Goal: Task Accomplishment & Management: Complete application form

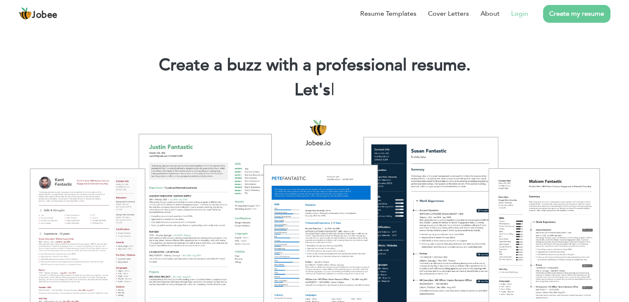
click at [521, 16] on link "Login" at bounding box center [519, 14] width 17 height 10
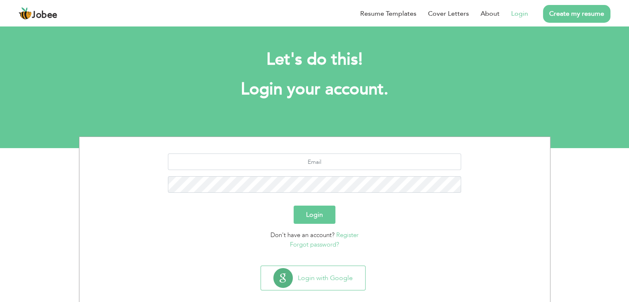
click at [423, 77] on div "Let's do this! Login your account." at bounding box center [314, 79] width 459 height 76
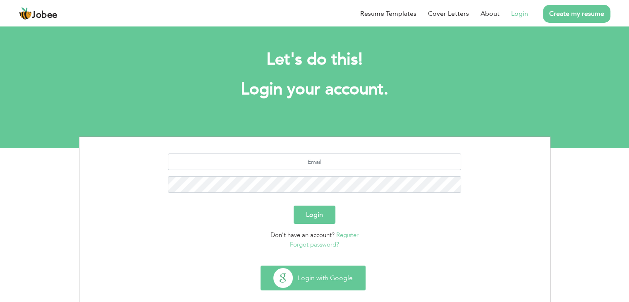
click at [309, 273] on button "Login with Google" at bounding box center [313, 278] width 104 height 24
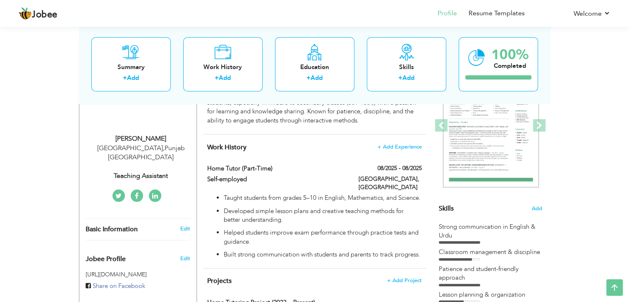
scroll to position [114, 0]
click at [396, 148] on span "+ Add Experience" at bounding box center [399, 147] width 45 height 6
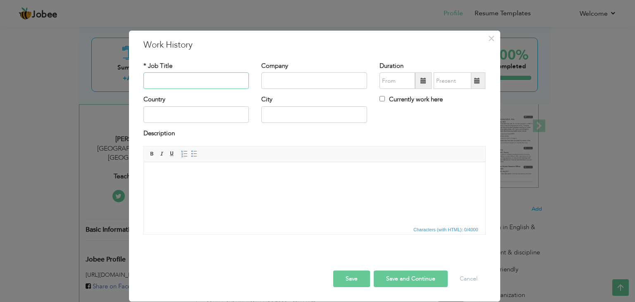
paste input "The education"
type input "Teaching Assistant"
paste input "The education"
type input "The education"
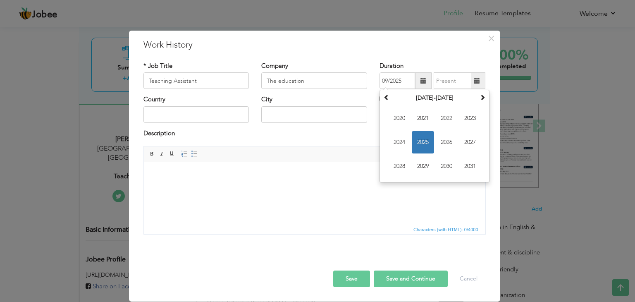
click at [215, 128] on div "Country" at bounding box center [196, 111] width 118 height 33
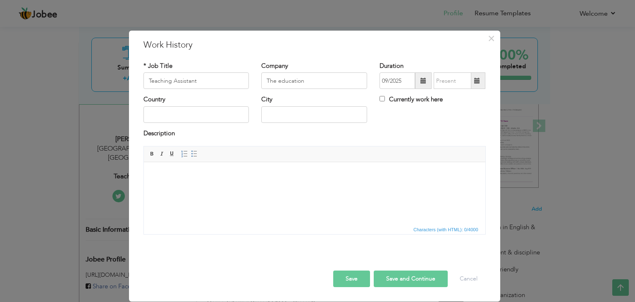
click at [356, 267] on div at bounding box center [314, 261] width 355 height 17
click at [354, 275] on button "Save" at bounding box center [351, 278] width 37 height 17
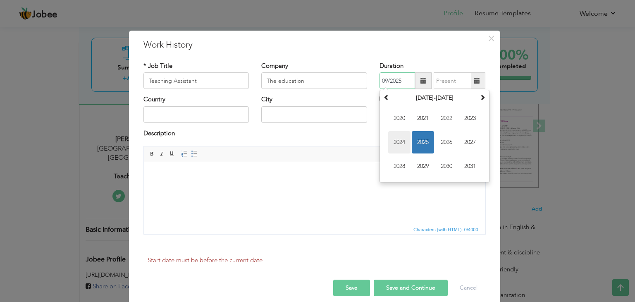
click at [397, 135] on span "2024" at bounding box center [399, 142] width 22 height 22
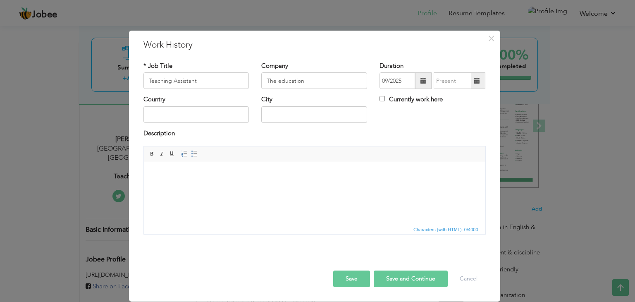
click at [354, 281] on button "Save" at bounding box center [351, 278] width 37 height 17
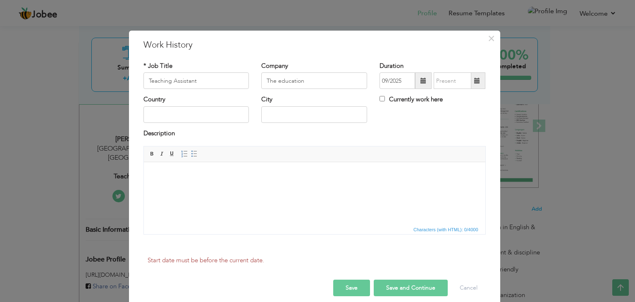
click at [301, 187] on html at bounding box center [314, 174] width 342 height 25
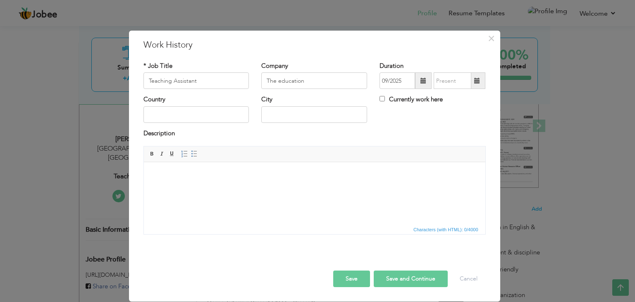
drag, startPoint x: 432, startPoint y: 85, endPoint x: 421, endPoint y: 80, distance: 12.1
click at [421, 80] on div "09/2025" at bounding box center [433, 80] width 106 height 17
click at [421, 80] on span at bounding box center [424, 81] width 6 height 6
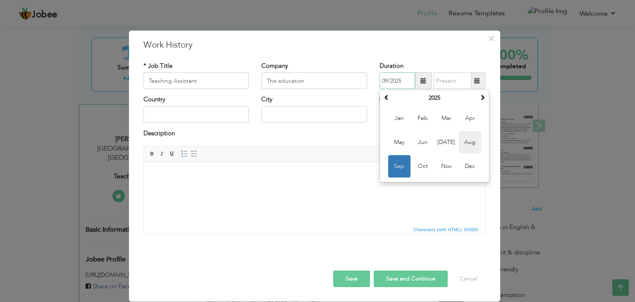
click at [465, 146] on span "Aug" at bounding box center [470, 142] width 22 height 22
type input "08/2025"
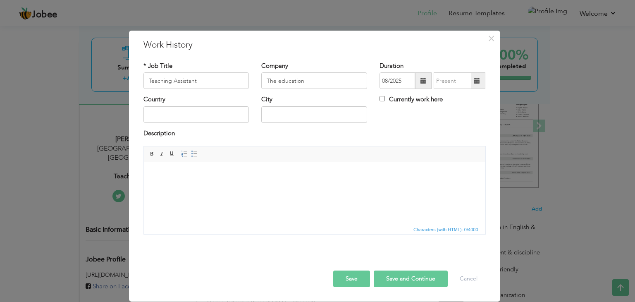
click at [419, 80] on span at bounding box center [423, 80] width 17 height 17
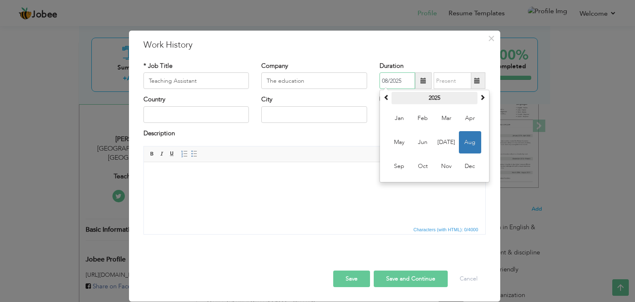
click at [428, 93] on th "2025" at bounding box center [435, 98] width 86 height 12
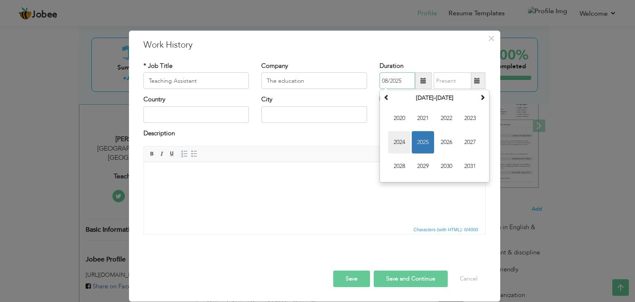
click at [399, 138] on span "2024" at bounding box center [399, 142] width 22 height 22
click at [473, 81] on span at bounding box center [477, 80] width 16 height 17
type input "09/2025"
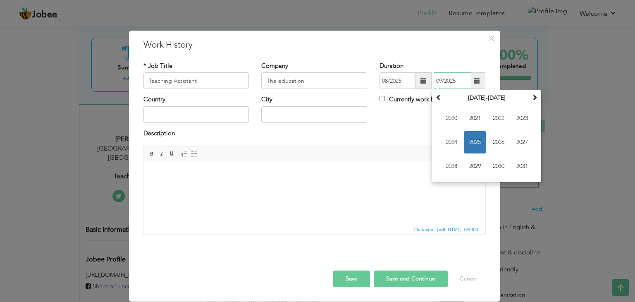
click at [478, 142] on span "2025" at bounding box center [475, 142] width 22 height 22
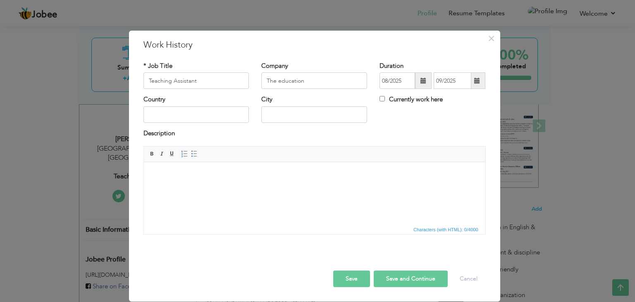
click at [421, 123] on div "Country City Currently work here" at bounding box center [314, 111] width 355 height 33
click at [227, 181] on html at bounding box center [314, 174] width 342 height 25
click at [356, 278] on button "Save" at bounding box center [351, 278] width 37 height 17
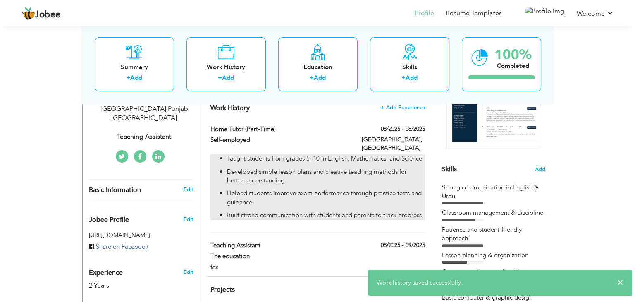
scroll to position [155, 0]
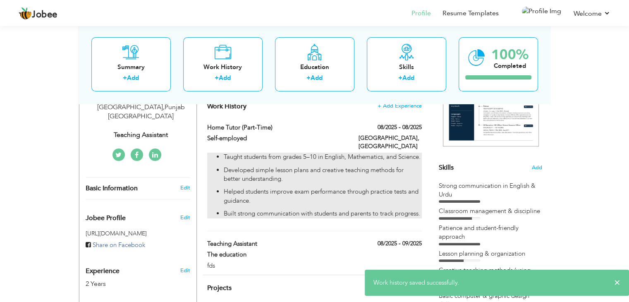
click at [223, 153] on ul "Taught students from grades 5–10 in English, Mathematics, and Science. Develope…" at bounding box center [314, 186] width 214 height 66
type input "Home Tutor (Part-time)"
type input "Self-employed"
type input "08/2025"
type input "[GEOGRAPHIC_DATA]"
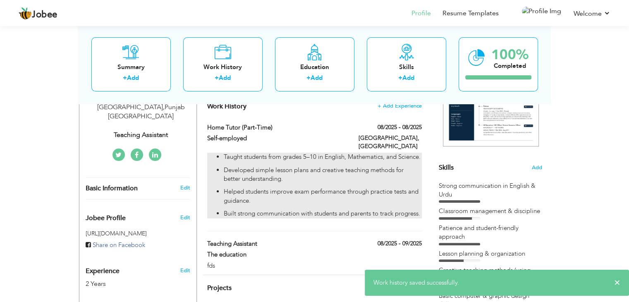
type input "[GEOGRAPHIC_DATA]"
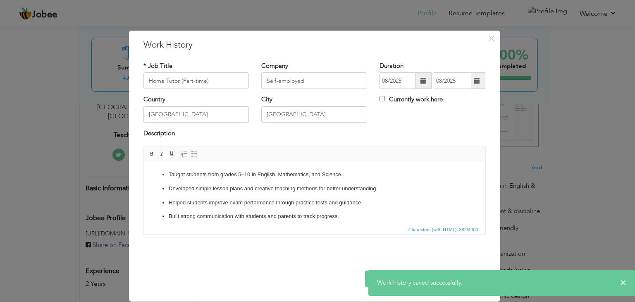
drag, startPoint x: 321, startPoint y: 213, endPoint x: 299, endPoint y: 208, distance: 23.3
click at [299, 208] on ul "Taught students from grades 5–10 in English, Mathematics, and Science. Develope…" at bounding box center [314, 195] width 325 height 50
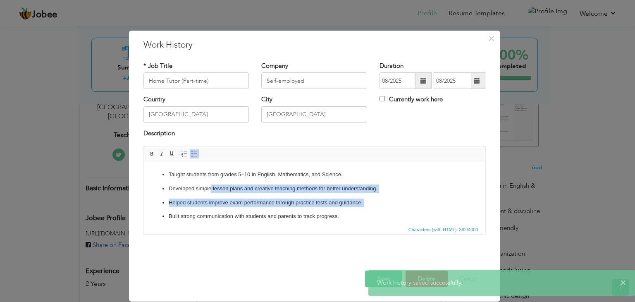
drag, startPoint x: 299, startPoint y: 208, endPoint x: 208, endPoint y: 188, distance: 93.2
click at [211, 188] on ul "Taught students from grades 5–10 in English, Mathematics, and Science. Develope…" at bounding box center [314, 195] width 325 height 50
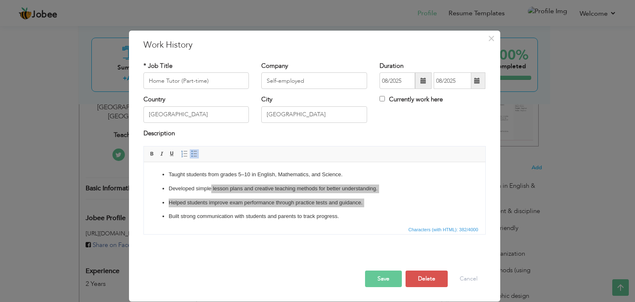
click at [344, 227] on span "Characters (with HTML): 382/4000" at bounding box center [315, 229] width 342 height 10
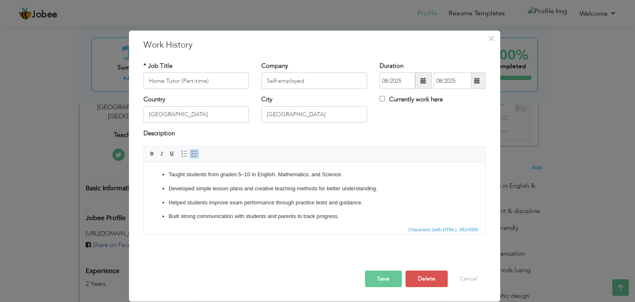
click at [342, 220] on p "Built strong communication with students and parents to track progress." at bounding box center [314, 216] width 292 height 9
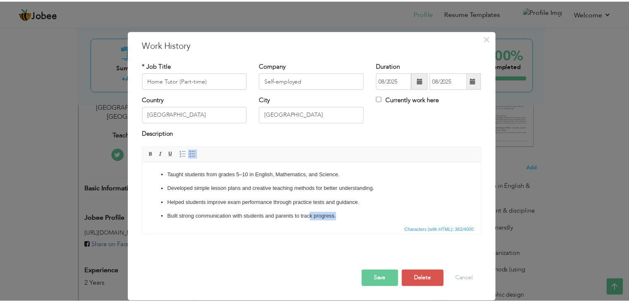
scroll to position [5, 0]
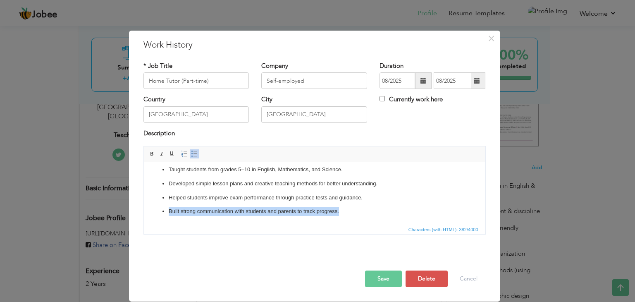
drag, startPoint x: 342, startPoint y: 220, endPoint x: 231, endPoint y: 205, distance: 112.2
click at [231, 205] on ul "Taught students from grades 5–10 in English, Mathematics, and Science. Develope…" at bounding box center [314, 190] width 325 height 50
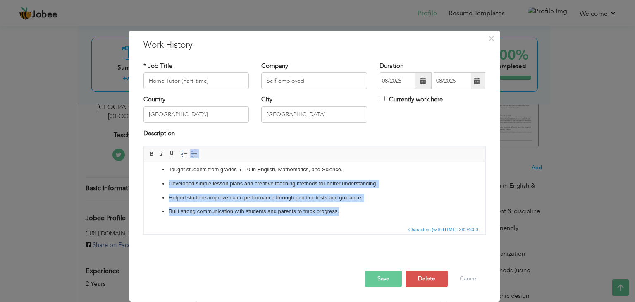
copy ul "Developed simple lesson plans and creative teaching methods for better understa…"
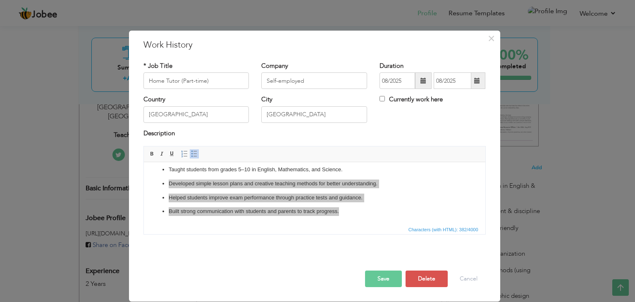
click at [375, 273] on button "Save" at bounding box center [383, 278] width 37 height 17
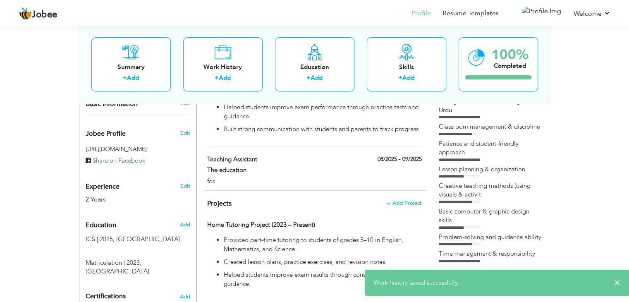
scroll to position [233, 0]
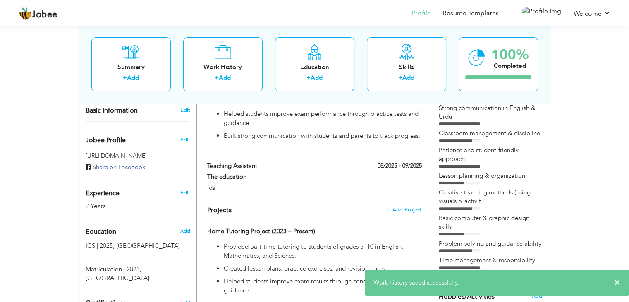
click at [389, 162] on div "Work History + Add Experience Home Tutor (Part-time) 08/2025 - 08/2025 Home Tut…" at bounding box center [314, 106] width 223 height 181
click at [387, 163] on label "08/2025 - 09/2025" at bounding box center [397, 166] width 50 height 8
type input "Teaching Assistant"
type input "The education"
type input "09/2025"
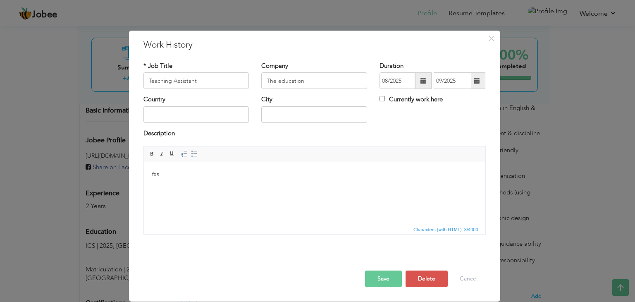
click at [260, 187] on html "fds" at bounding box center [314, 174] width 342 height 25
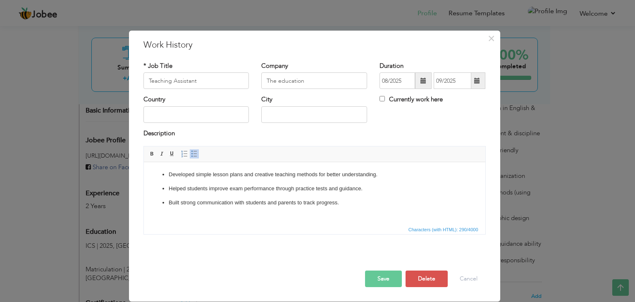
click at [424, 80] on span at bounding box center [424, 81] width 6 height 6
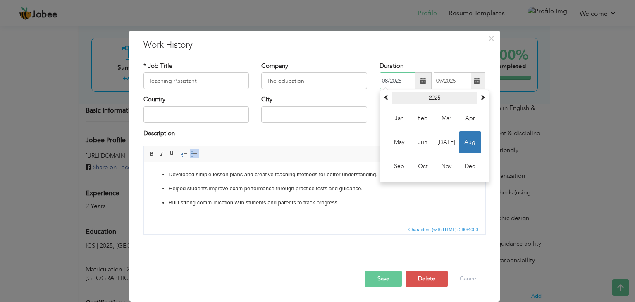
click at [440, 100] on th "2025" at bounding box center [435, 98] width 86 height 12
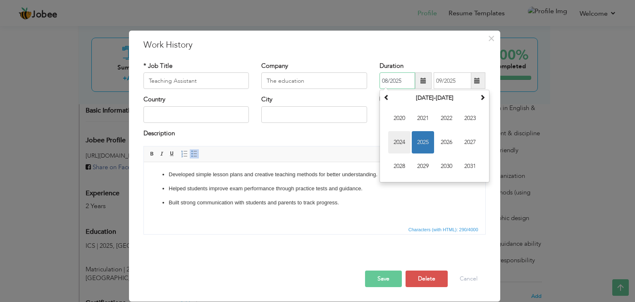
click at [403, 139] on span "2024" at bounding box center [399, 142] width 22 height 22
click at [468, 139] on span "Aug" at bounding box center [470, 142] width 22 height 22
type input "08/2024"
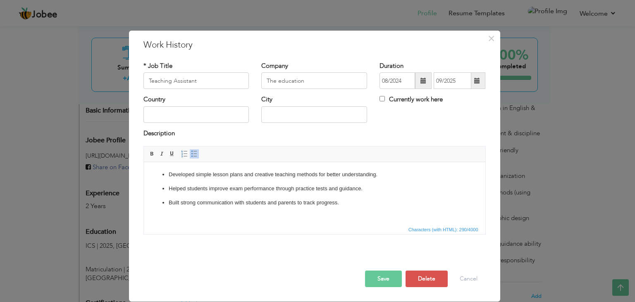
click at [374, 272] on button "Save" at bounding box center [383, 278] width 37 height 17
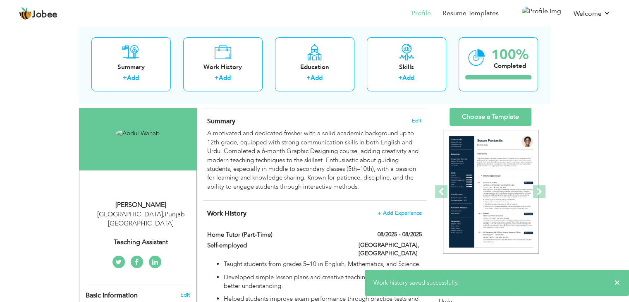
scroll to position [0, 0]
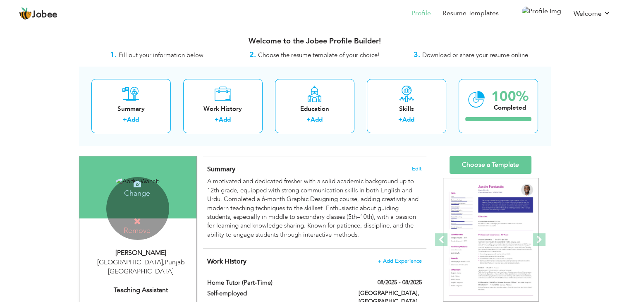
click at [127, 205] on div "Change Remove" at bounding box center [137, 208] width 63 height 63
click at [134, 218] on icon at bounding box center [137, 220] width 7 height 7
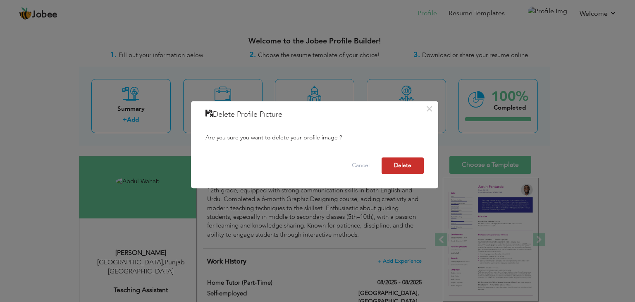
click at [417, 167] on button "Delete" at bounding box center [403, 166] width 42 height 17
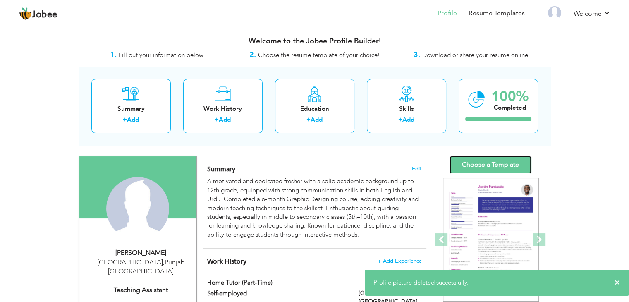
click at [501, 166] on link "Choose a Template" at bounding box center [490, 165] width 82 height 18
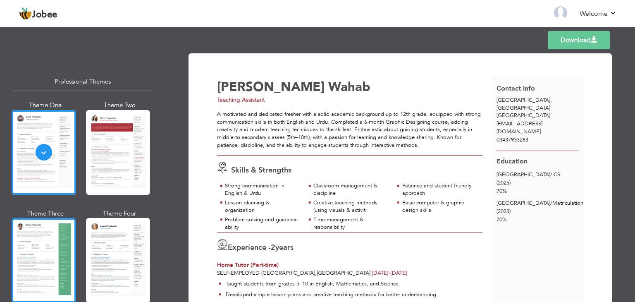
scroll to position [55, 0]
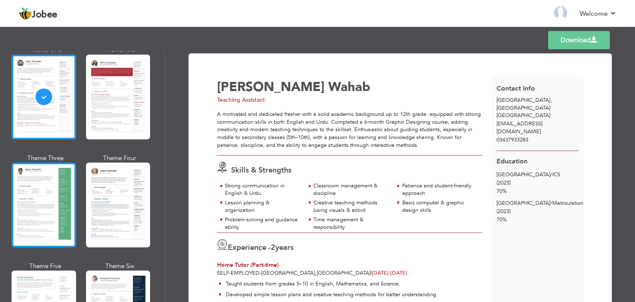
click at [56, 198] on div at bounding box center [44, 204] width 65 height 85
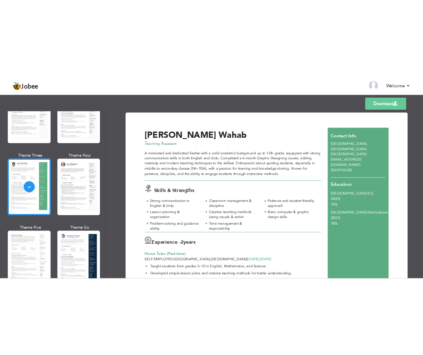
scroll to position [165, 0]
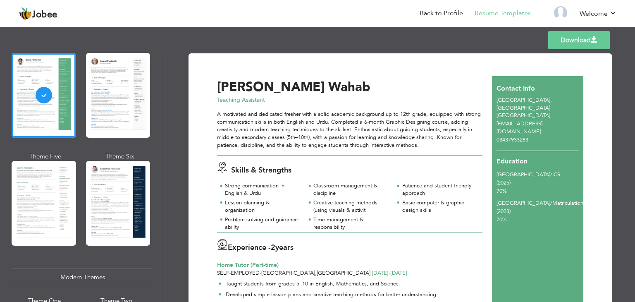
click at [148, 205] on div "Theme Six" at bounding box center [120, 202] width 65 height 100
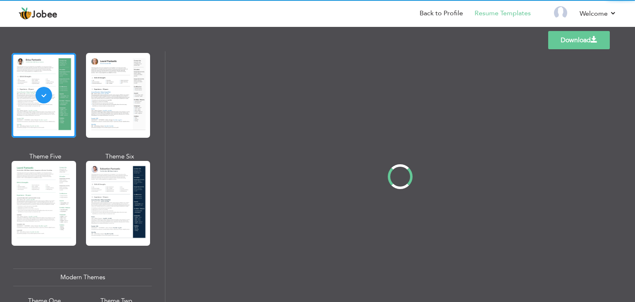
click at [141, 202] on div "Professional Themes Theme One Theme Two Theme Three Theme Four" at bounding box center [317, 176] width 635 height 251
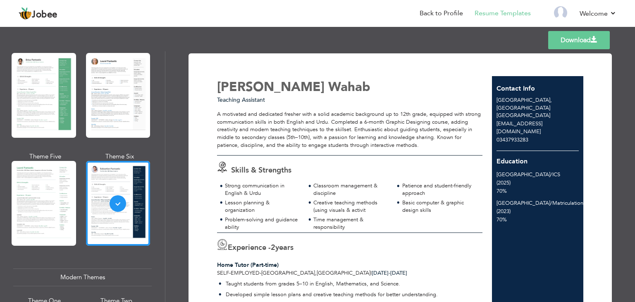
click at [533, 120] on span "[EMAIL_ADDRESS][DOMAIN_NAME]" at bounding box center [520, 127] width 46 height 15
click at [516, 120] on span "[EMAIL_ADDRESS][DOMAIN_NAME]" at bounding box center [520, 127] width 46 height 15
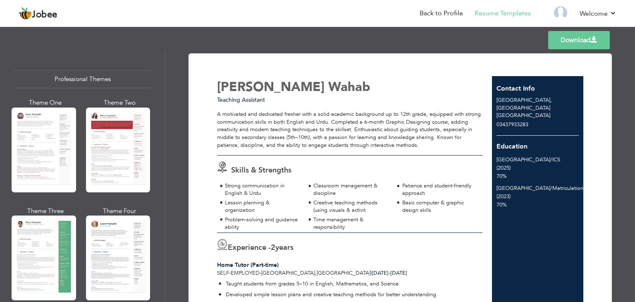
scroll to position [0, 0]
click at [579, 37] on link "Download" at bounding box center [579, 40] width 62 height 18
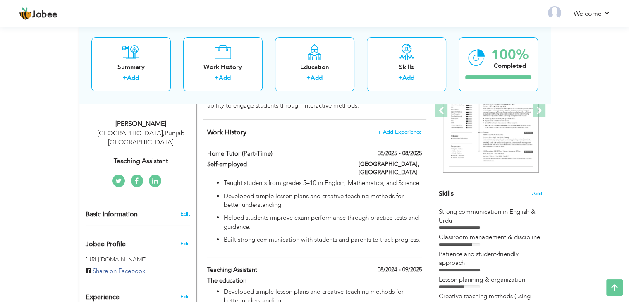
scroll to position [129, 0]
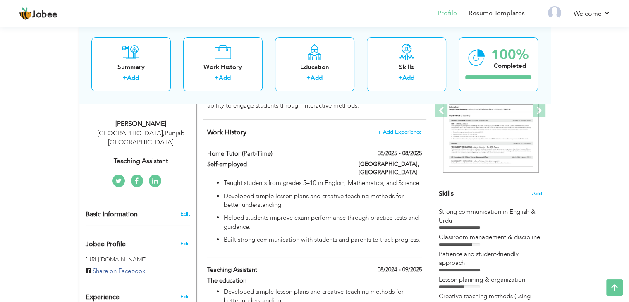
click at [349, 165] on div "Self-employed" at bounding box center [276, 165] width 151 height 11
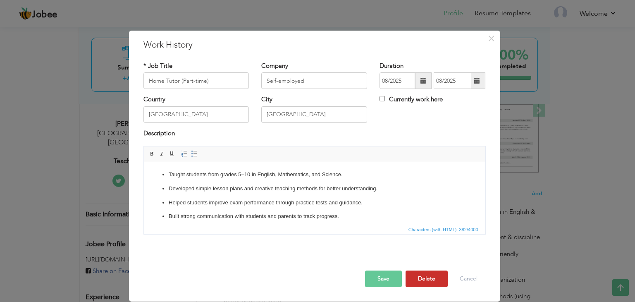
click at [436, 277] on button "Delete" at bounding box center [427, 278] width 42 height 17
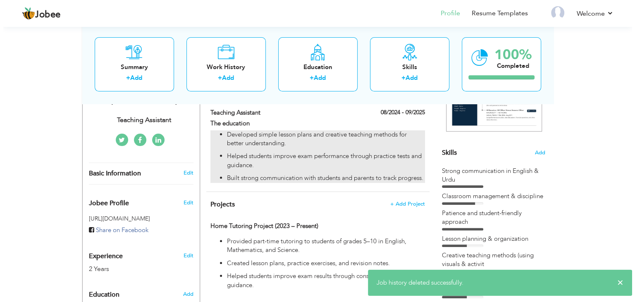
scroll to position [170, 0]
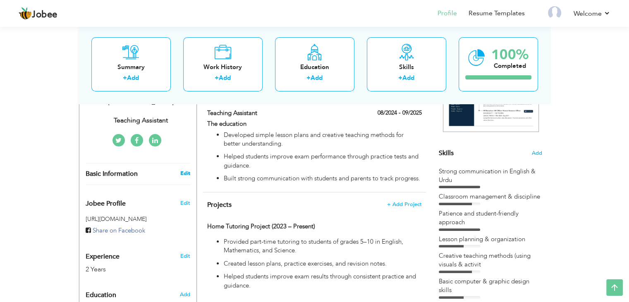
click at [186, 170] on link "Edit" at bounding box center [185, 173] width 10 height 7
type input "[PERSON_NAME]"
type input "Wahab"
type input "03437933283"
select select "number:166"
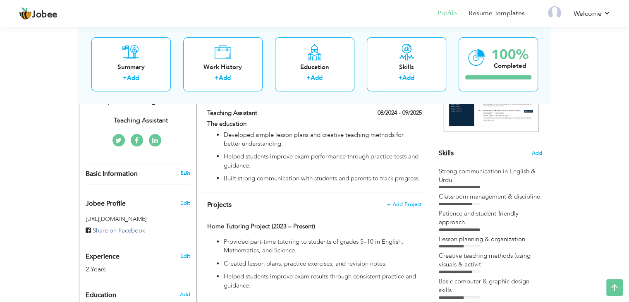
type input "[GEOGRAPHIC_DATA]"
select select "number:4"
type input "Teaching Assistant"
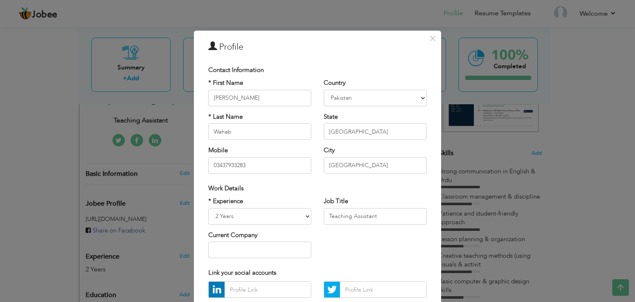
click at [157, 184] on div "× Profile Contact Information * First Name Abdul * Last Name Wahab" at bounding box center [317, 151] width 635 height 302
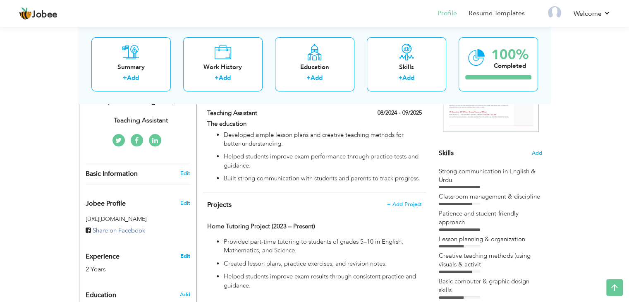
click at [185, 252] on link "Edit" at bounding box center [185, 255] width 10 height 7
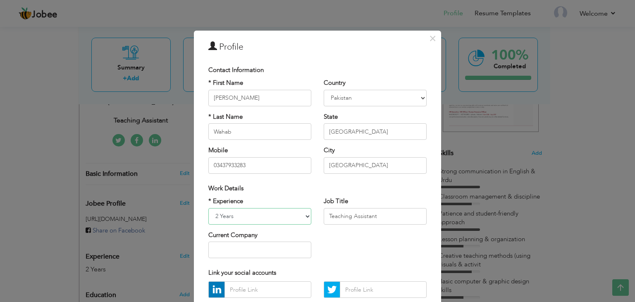
click at [237, 212] on select "Entry Level Less than 1 Year 1 Year 2 Years 3 Years 4 Years 5 Years 6 Years 7 Y…" at bounding box center [259, 216] width 103 height 17
select select "number:3"
click at [208, 208] on select "Entry Level Less than 1 Year 1 Year 2 Years 3 Years 4 Years 5 Years 6 Years 7 Y…" at bounding box center [259, 216] width 103 height 17
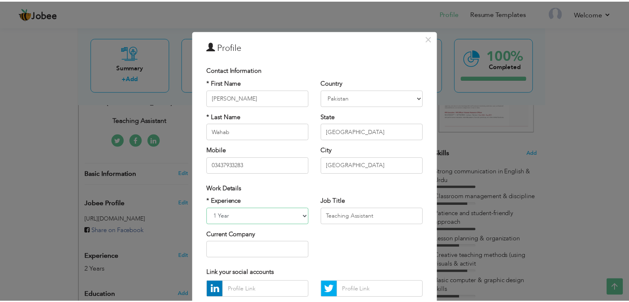
scroll to position [75, 0]
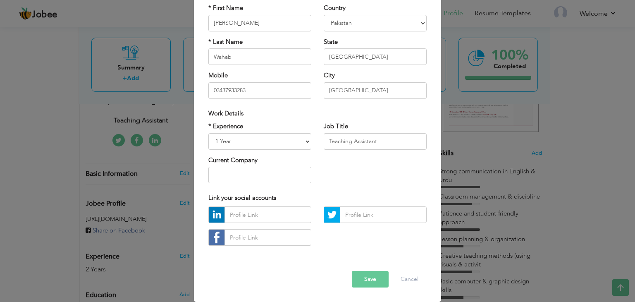
click at [368, 275] on button "Save" at bounding box center [370, 279] width 37 height 17
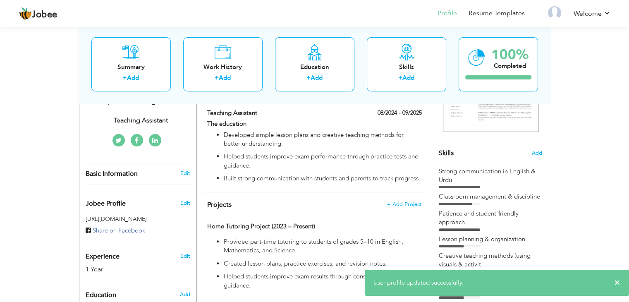
scroll to position [0, 0]
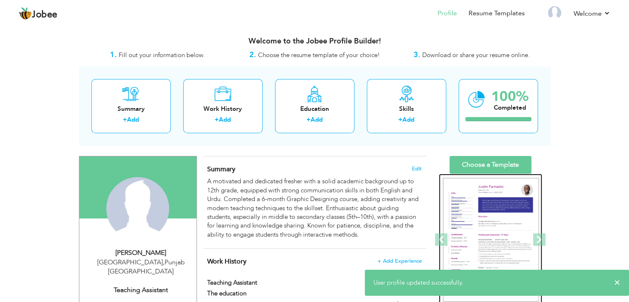
click at [495, 174] on div at bounding box center [490, 240] width 103 height 132
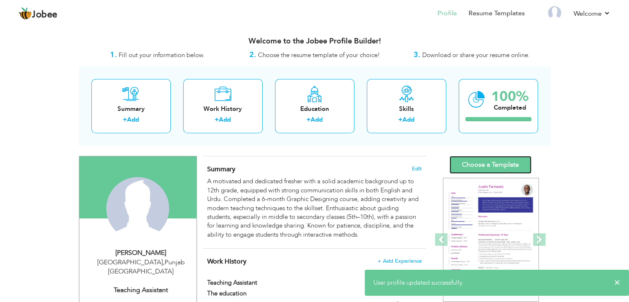
click at [493, 164] on link "Choose a Template" at bounding box center [490, 165] width 82 height 18
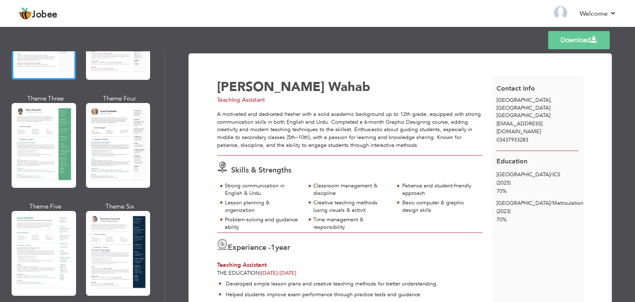
scroll to position [115, 0]
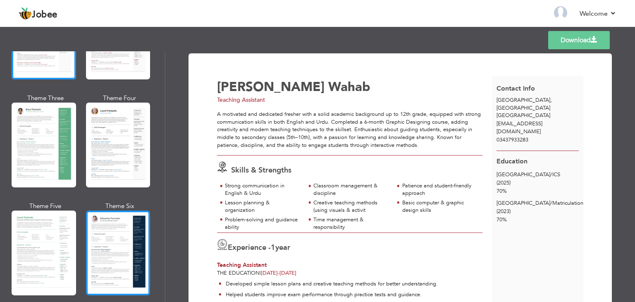
click at [106, 227] on div at bounding box center [118, 252] width 65 height 85
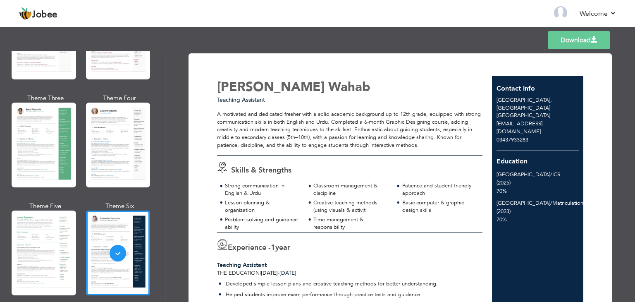
click at [565, 40] on link "Download" at bounding box center [579, 40] width 62 height 18
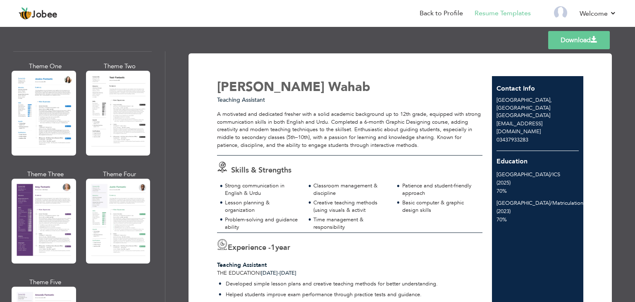
scroll to position [648, 0]
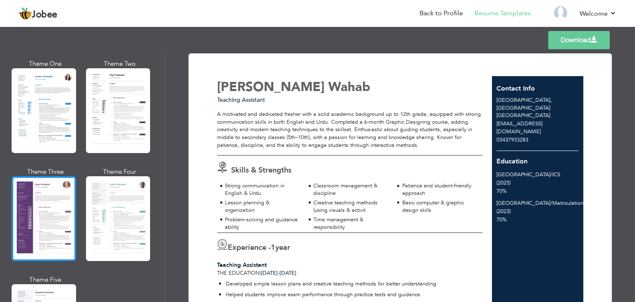
click at [47, 203] on div at bounding box center [44, 218] width 65 height 85
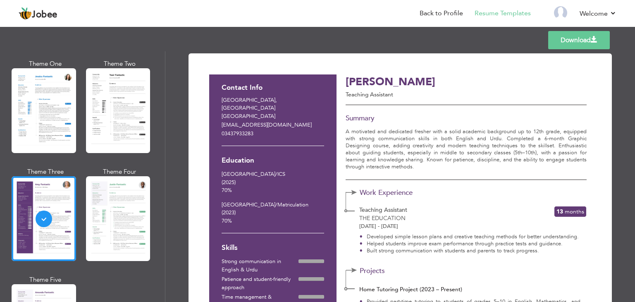
click at [579, 39] on link "Download" at bounding box center [579, 40] width 62 height 18
